Goal: Find specific page/section: Find specific page/section

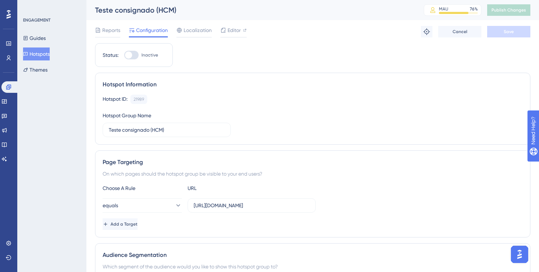
click at [260, 139] on div "Hotspot Information Hotspot ID: 21989 Copy Hotspot Group Name Teste consignado …" at bounding box center [312, 109] width 435 height 72
click at [8, 84] on link at bounding box center [9, 87] width 17 height 12
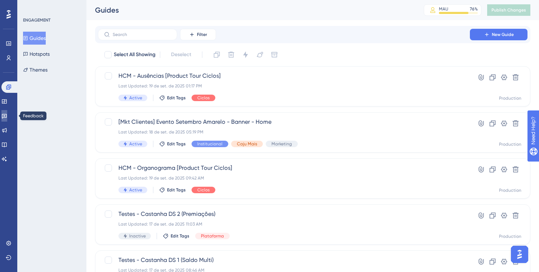
click at [3, 118] on link at bounding box center [4, 116] width 6 height 12
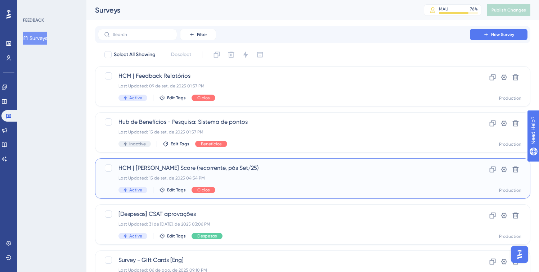
click at [266, 185] on div "HCM | [PERSON_NAME] Score (recorrente, pós Set/25) Last Updated: 15 de set. de …" at bounding box center [283, 179] width 331 height 30
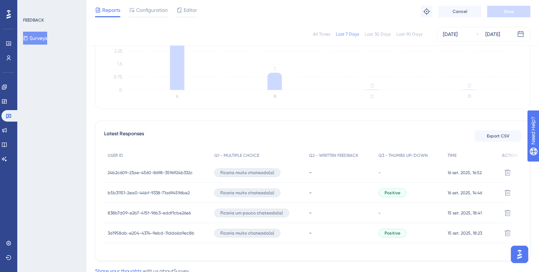
scroll to position [61, 0]
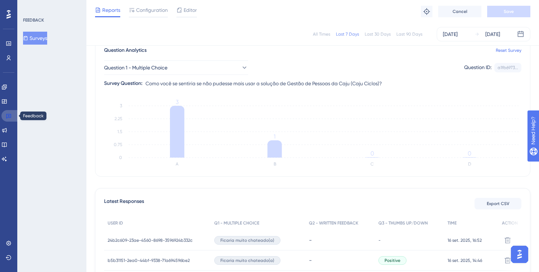
click at [7, 116] on icon at bounding box center [9, 116] width 6 height 6
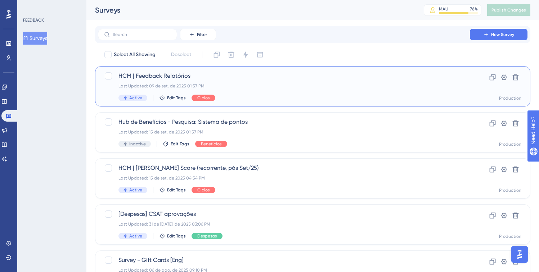
click at [229, 79] on span "HCM | Feedback Relatórios" at bounding box center [283, 76] width 331 height 9
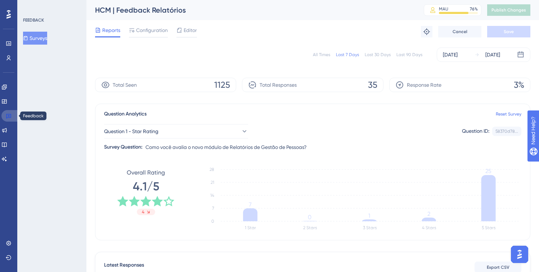
click at [11, 114] on icon at bounding box center [9, 116] width 6 height 6
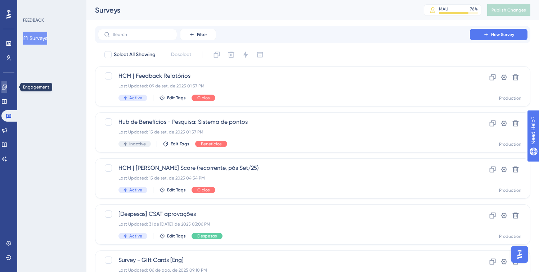
click at [7, 85] on link at bounding box center [4, 87] width 6 height 12
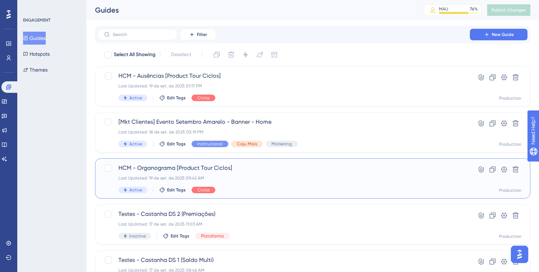
click at [306, 184] on div "HCM - Organograma [Product Tour Ciclos] Last Updated: 19 de set. de 2025 09:42 …" at bounding box center [283, 179] width 331 height 30
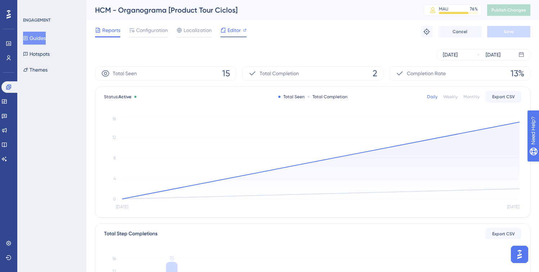
click at [235, 31] on span "Editor" at bounding box center [234, 30] width 13 height 9
